Goal: Task Accomplishment & Management: Manage account settings

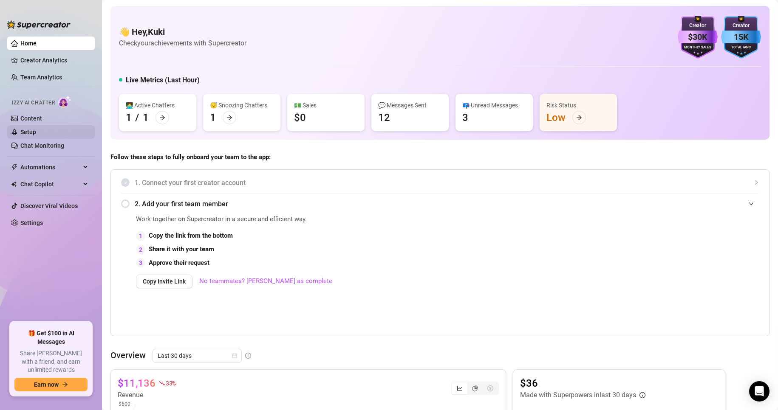
click at [36, 135] on link "Setup" at bounding box center [28, 132] width 16 height 7
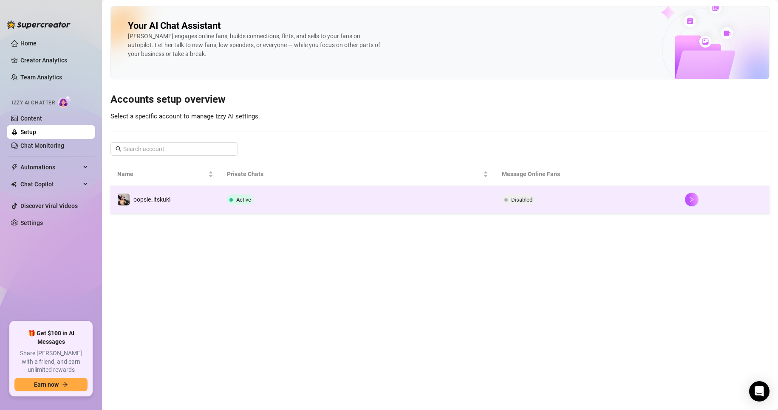
click at [305, 203] on td "Active" at bounding box center [357, 200] width 274 height 28
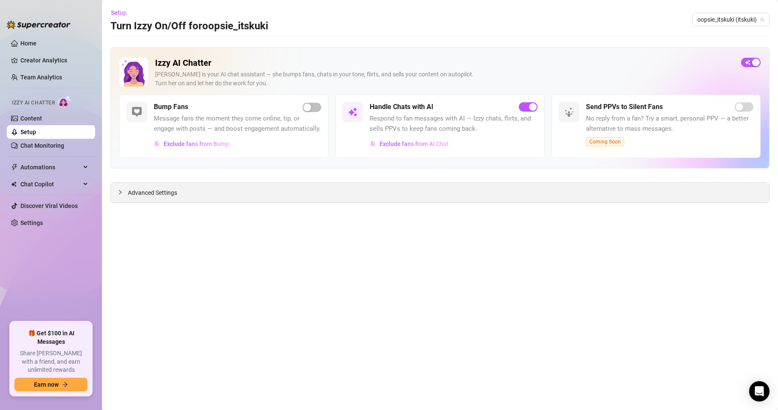
click at [256, 190] on div "Advanced Settings" at bounding box center [440, 193] width 658 height 20
click at [139, 193] on span "Advanced Settings" at bounding box center [152, 192] width 49 height 9
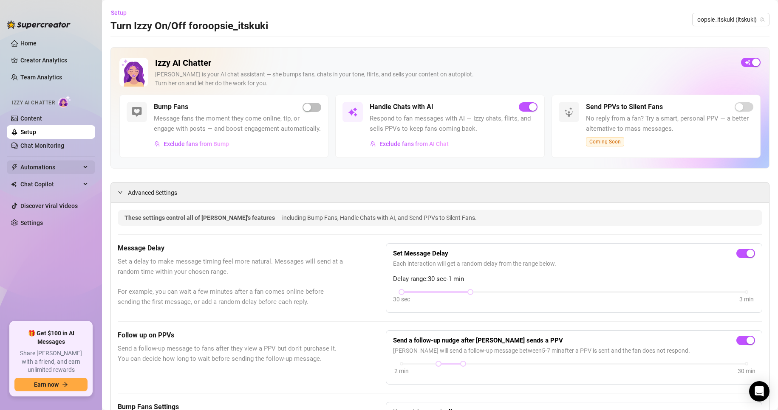
click at [70, 165] on span "Automations" at bounding box center [50, 168] width 60 height 14
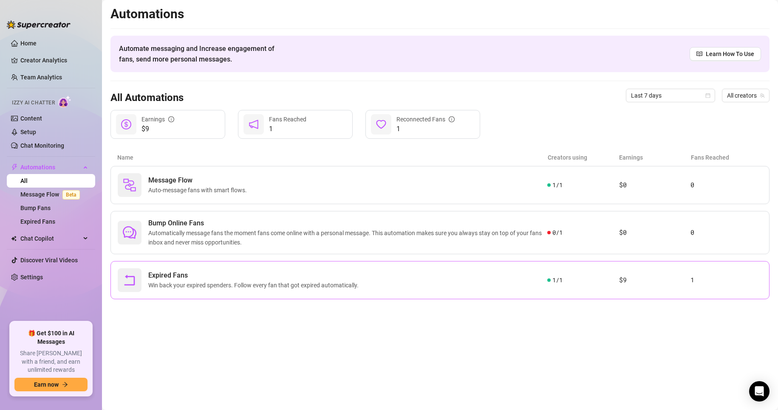
click at [247, 277] on span "Expired Fans" at bounding box center [255, 276] width 214 height 10
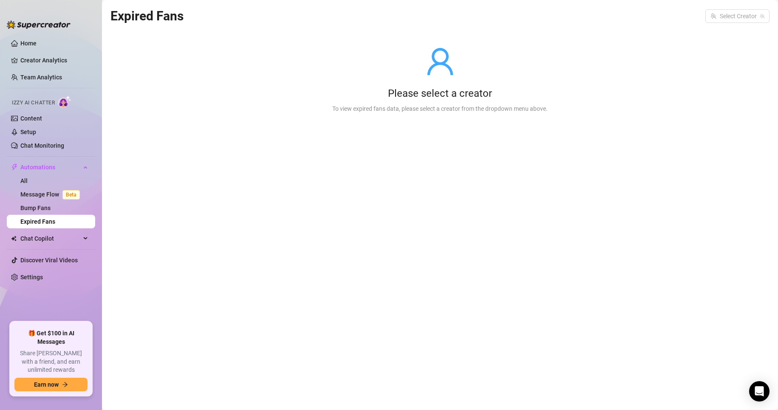
click at [48, 222] on link "Expired Fans" at bounding box center [37, 221] width 35 height 7
click at [434, 91] on div "Please select a creator" at bounding box center [439, 94] width 215 height 14
click at [50, 206] on link "Bump Fans" at bounding box center [35, 208] width 30 height 7
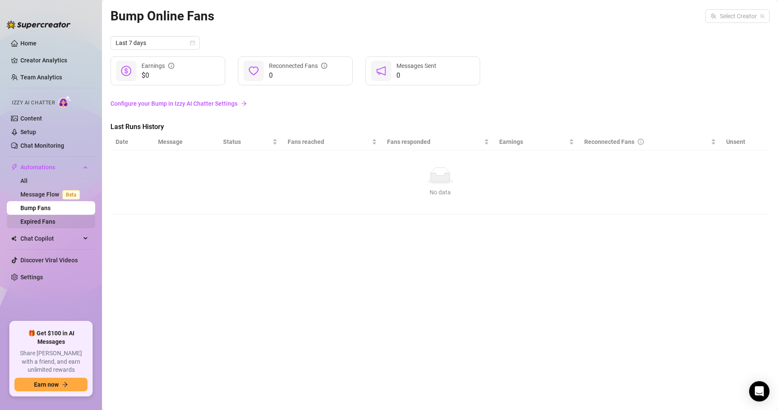
click at [36, 221] on link "Expired Fans" at bounding box center [37, 221] width 35 height 7
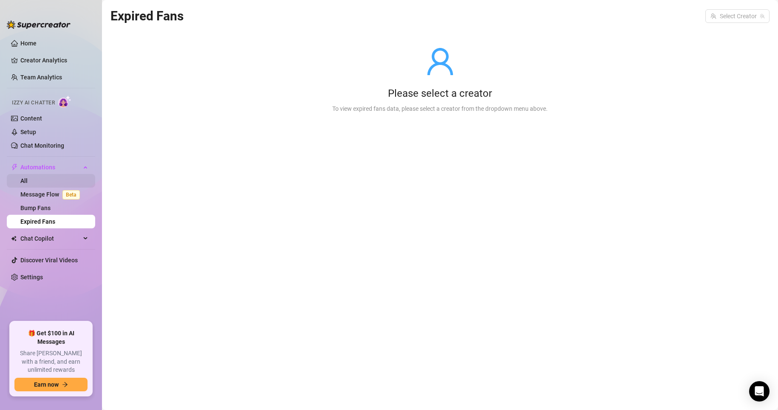
click at [28, 178] on link "All" at bounding box center [23, 181] width 7 height 7
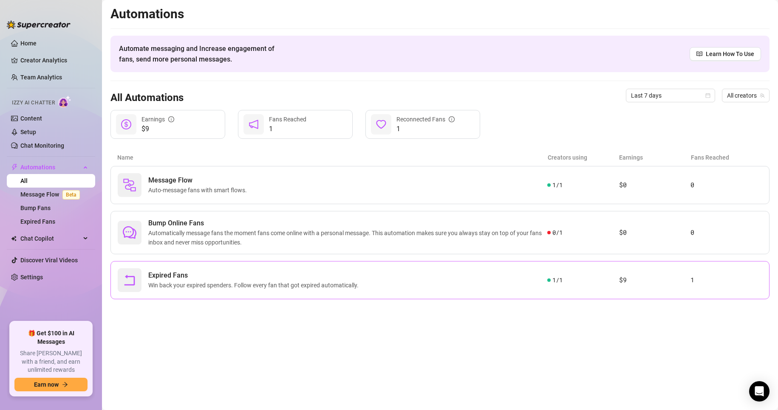
click at [607, 281] on div "1 / 1" at bounding box center [583, 280] width 72 height 9
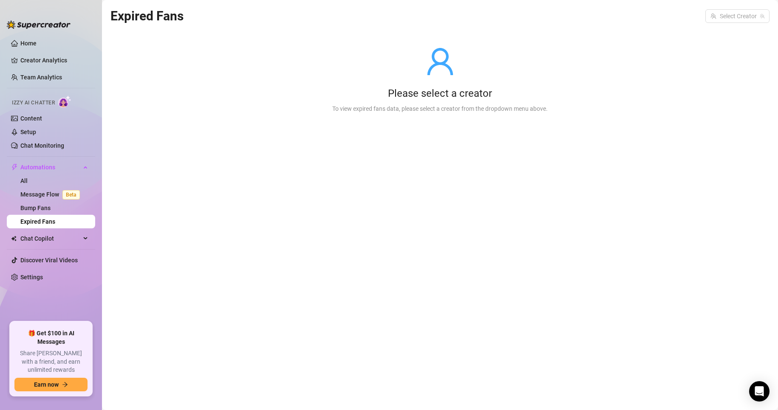
click at [398, 89] on div "Please select a creator" at bounding box center [439, 94] width 215 height 14
click at [52, 220] on link "Expired Fans" at bounding box center [37, 221] width 35 height 7
click at [28, 179] on link "All" at bounding box center [23, 181] width 7 height 7
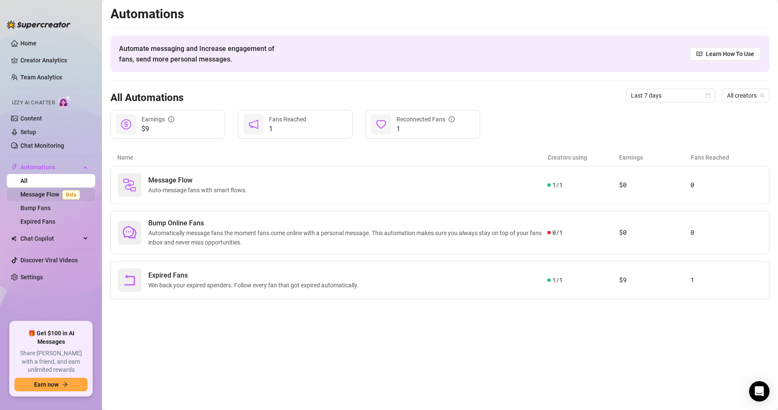
click at [56, 198] on link "Message Flow Beta" at bounding box center [51, 194] width 63 height 7
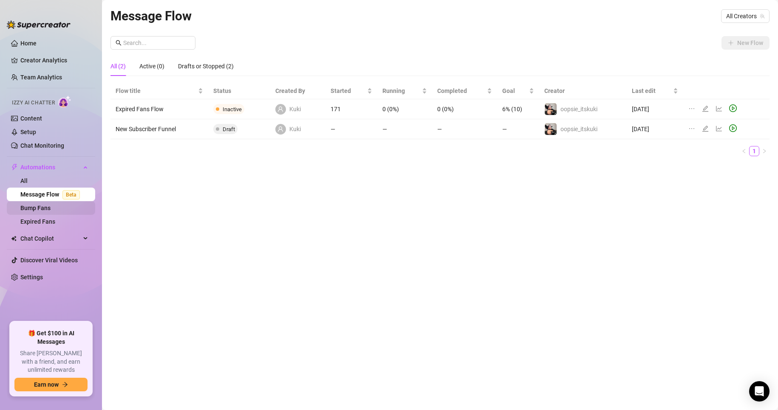
click at [51, 211] on link "Bump Fans" at bounding box center [35, 208] width 30 height 7
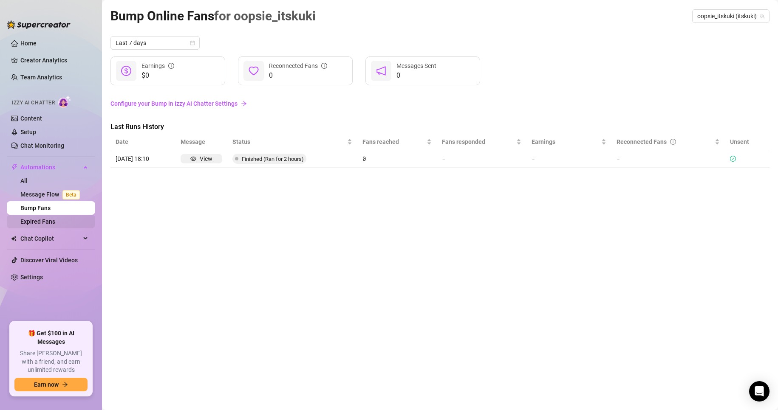
click at [55, 222] on link "Expired Fans" at bounding box center [37, 221] width 35 height 7
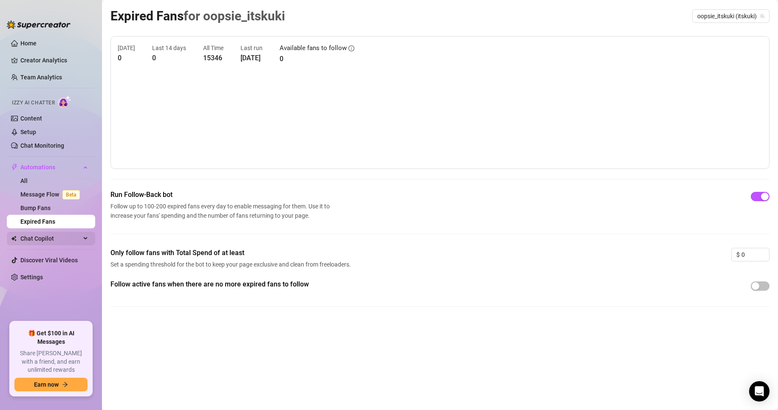
click at [54, 235] on span "Chat Copilot" at bounding box center [50, 239] width 60 height 14
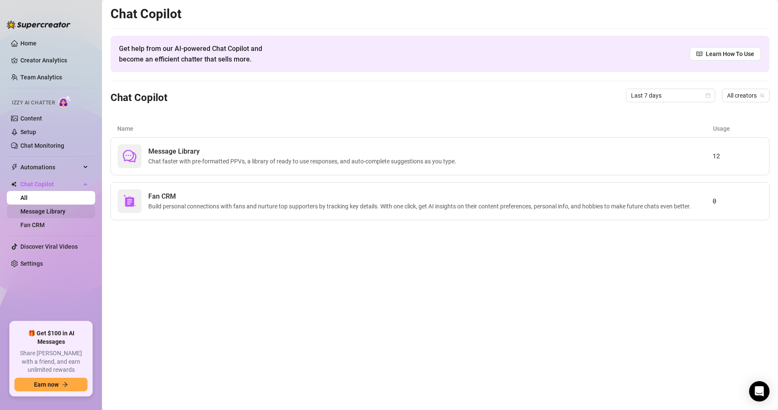
click at [58, 212] on link "Message Library" at bounding box center [42, 211] width 45 height 7
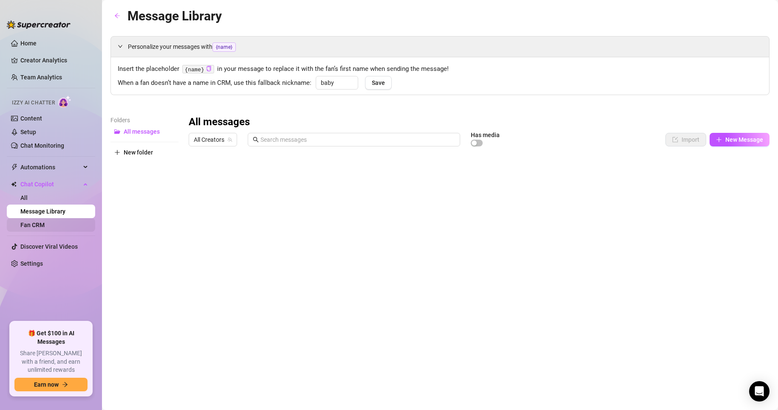
click at [45, 226] on link "Fan CRM" at bounding box center [32, 225] width 24 height 7
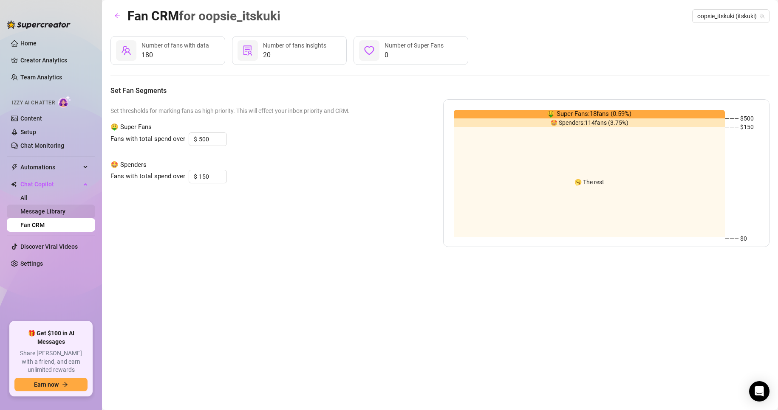
click at [61, 212] on link "Message Library" at bounding box center [42, 211] width 45 height 7
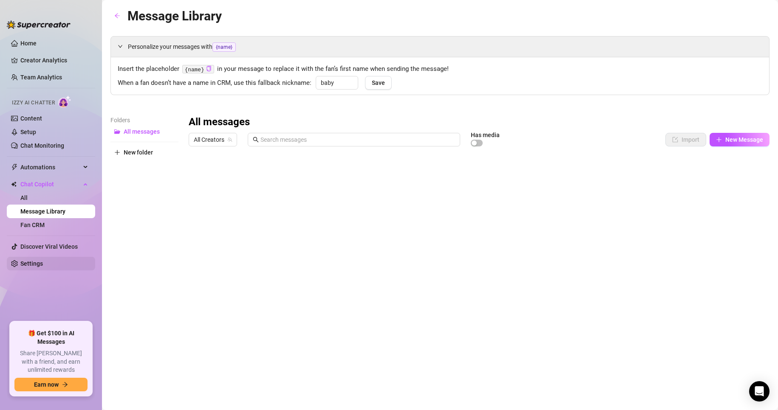
click at [31, 264] on link "Settings" at bounding box center [31, 263] width 23 height 7
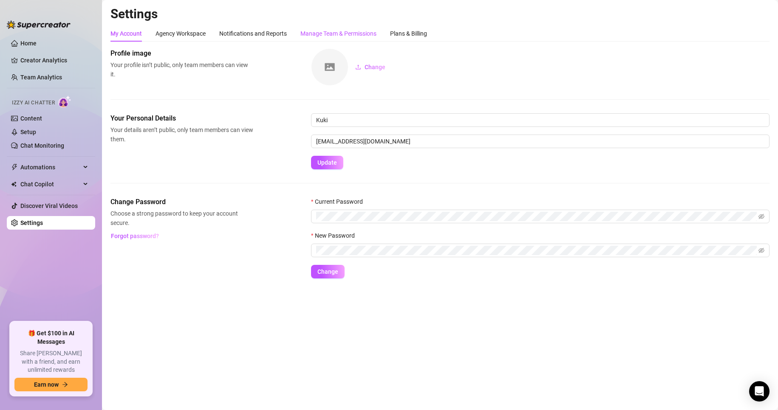
click at [304, 32] on div "Manage Team & Permissions" at bounding box center [338, 33] width 76 height 9
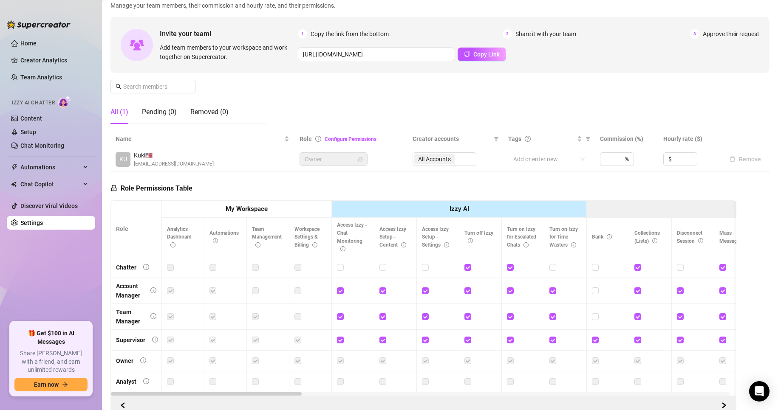
scroll to position [20, 0]
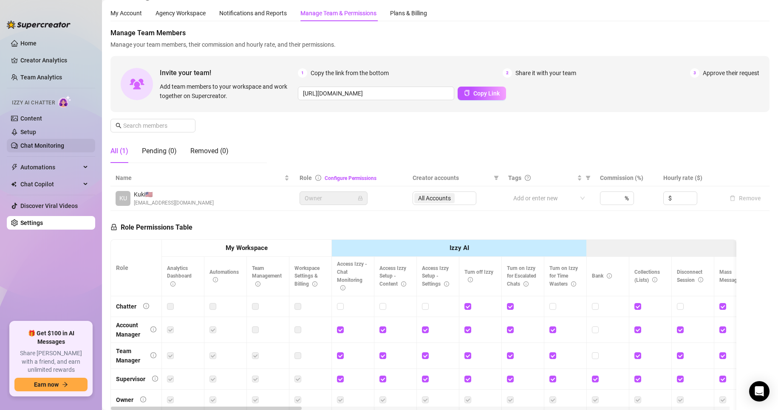
click at [56, 148] on link "Chat Monitoring" at bounding box center [42, 145] width 44 height 7
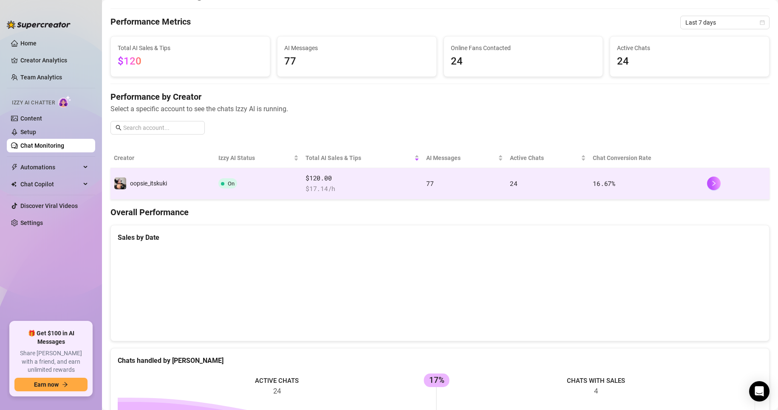
click at [273, 185] on td "On" at bounding box center [258, 183] width 87 height 31
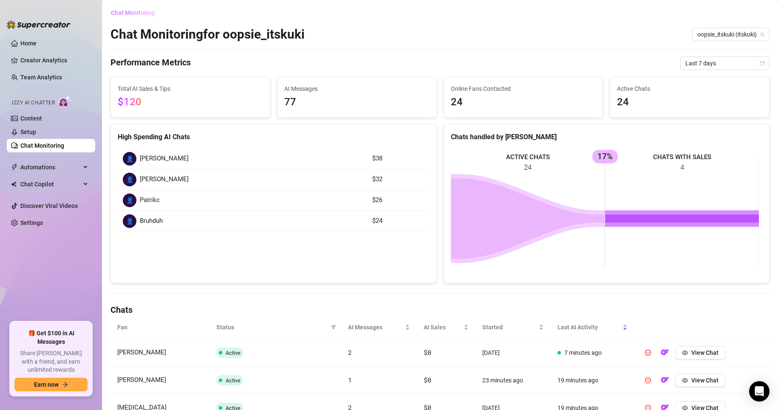
click at [131, 10] on span "Chat Monitoring" at bounding box center [133, 12] width 44 height 7
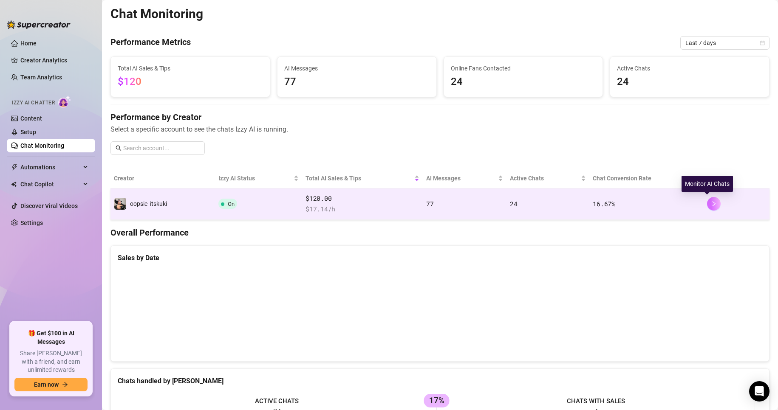
click at [710, 203] on icon "right" at bounding box center [713, 204] width 6 height 6
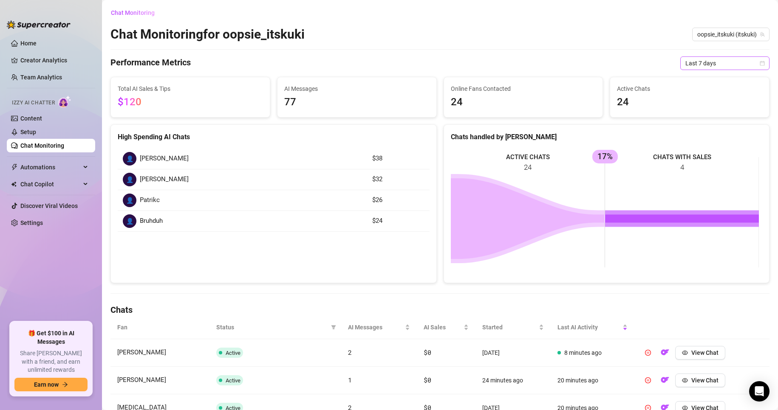
click at [696, 63] on span "Last 7 days" at bounding box center [724, 63] width 79 height 13
click at [701, 81] on div "Last 24 hours" at bounding box center [717, 80] width 76 height 9
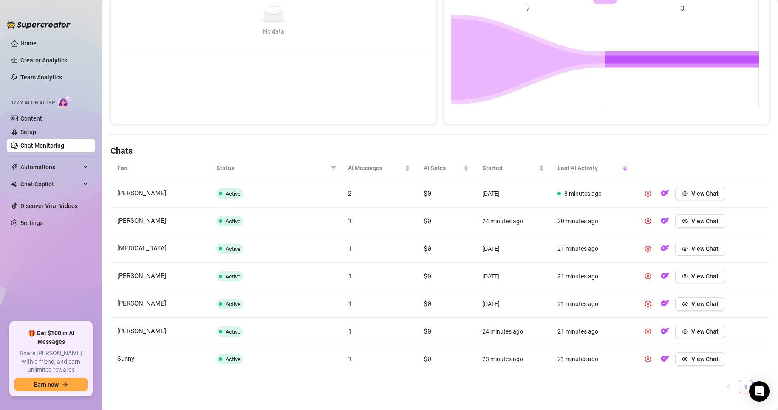
scroll to position [175, 0]
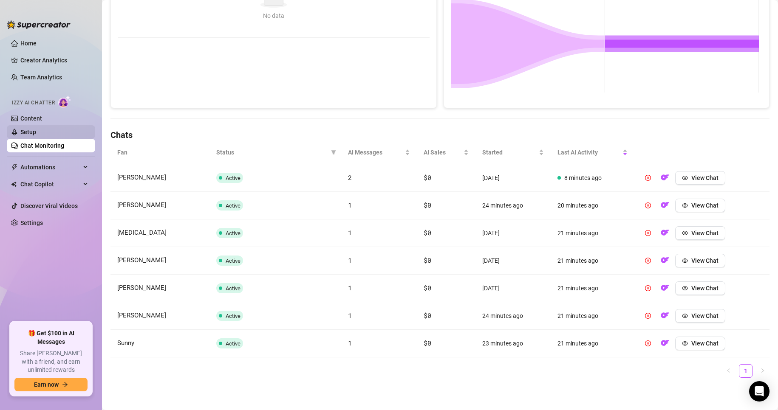
click at [36, 133] on link "Setup" at bounding box center [28, 132] width 16 height 7
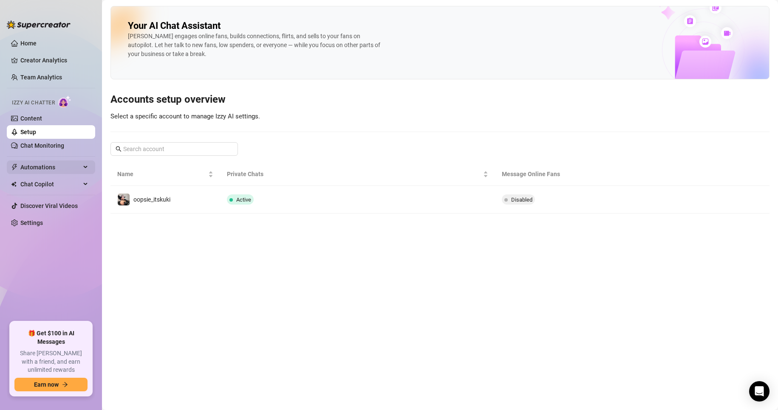
click at [62, 170] on span "Automations" at bounding box center [50, 168] width 60 height 14
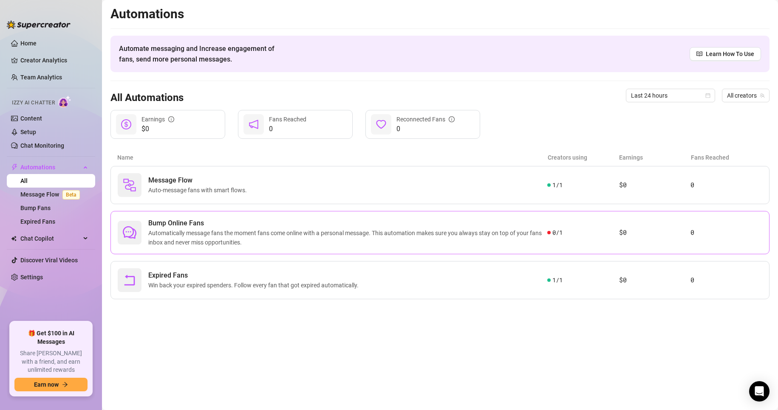
click at [226, 237] on span "Automatically message fans the moment fans come online with a personal message.…" at bounding box center [347, 237] width 399 height 19
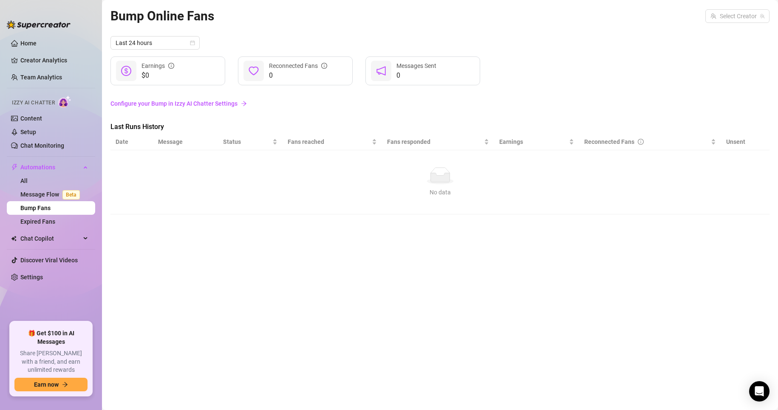
click at [51, 210] on link "Bump Fans" at bounding box center [35, 208] width 30 height 7
click at [187, 105] on link "Configure your Bump in Izzy AI Chatter Settings" at bounding box center [439, 103] width 659 height 9
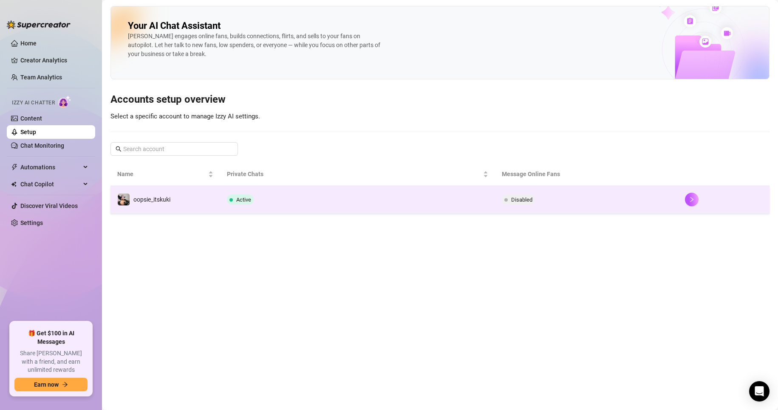
click at [352, 210] on td "Active" at bounding box center [357, 200] width 274 height 28
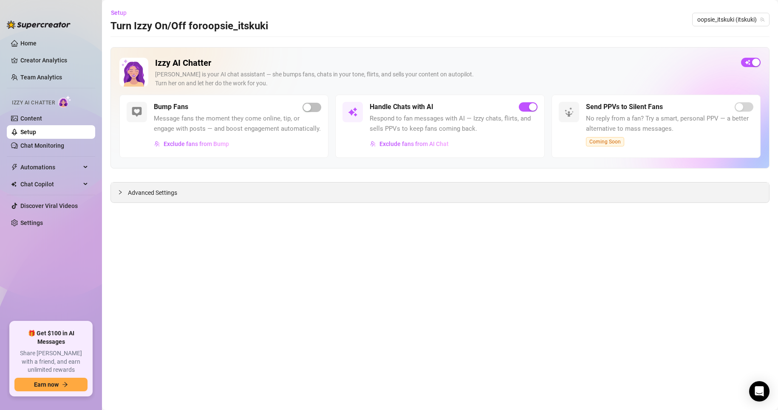
click at [538, 187] on div "Advanced Settings" at bounding box center [440, 193] width 658 height 20
click at [530, 196] on div "Advanced Settings" at bounding box center [440, 193] width 658 height 20
click at [155, 190] on span "Advanced Settings" at bounding box center [152, 192] width 49 height 9
click at [158, 192] on span "Advanced Settings" at bounding box center [152, 192] width 49 height 9
click at [158, 191] on span "Advanced Settings" at bounding box center [152, 192] width 49 height 9
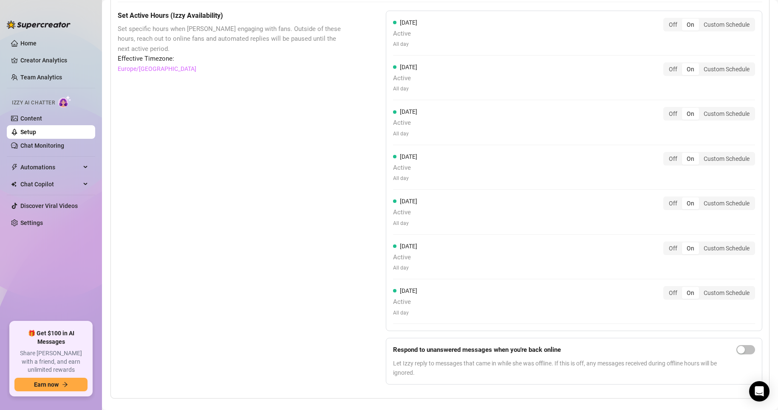
scroll to position [736, 0]
